Goal: Find specific page/section: Find specific page/section

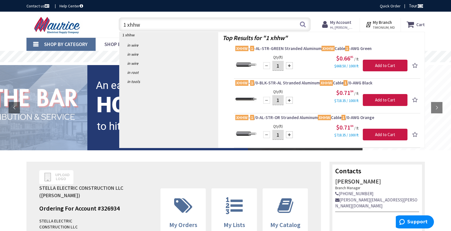
type input "1 xhhw"
